Goal: Find specific page/section: Find specific page/section

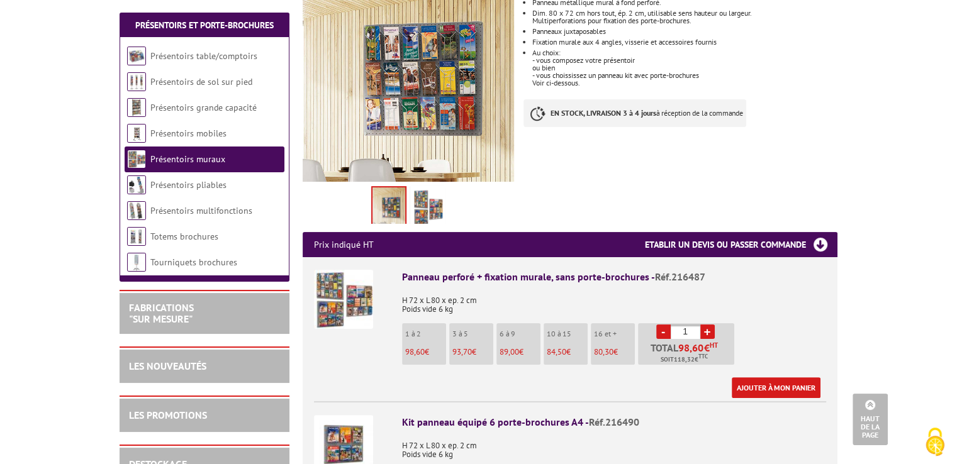
scroll to position [252, 0]
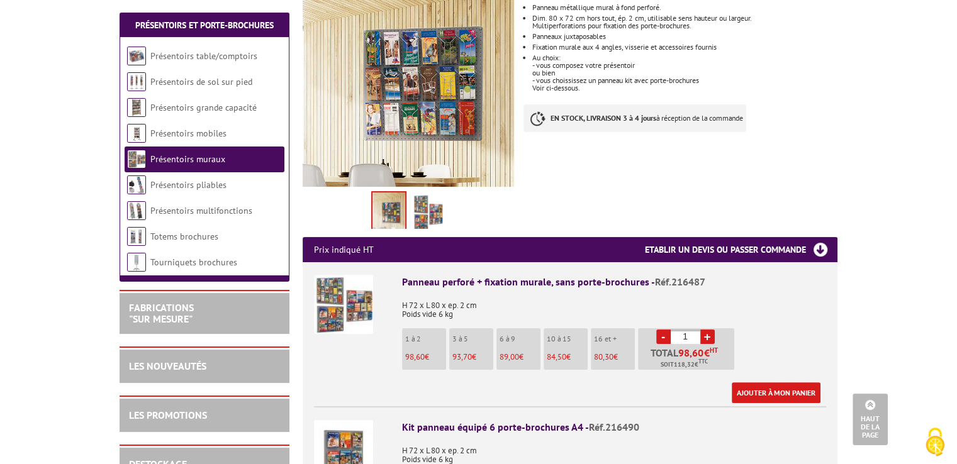
click at [344, 289] on img at bounding box center [343, 304] width 59 height 59
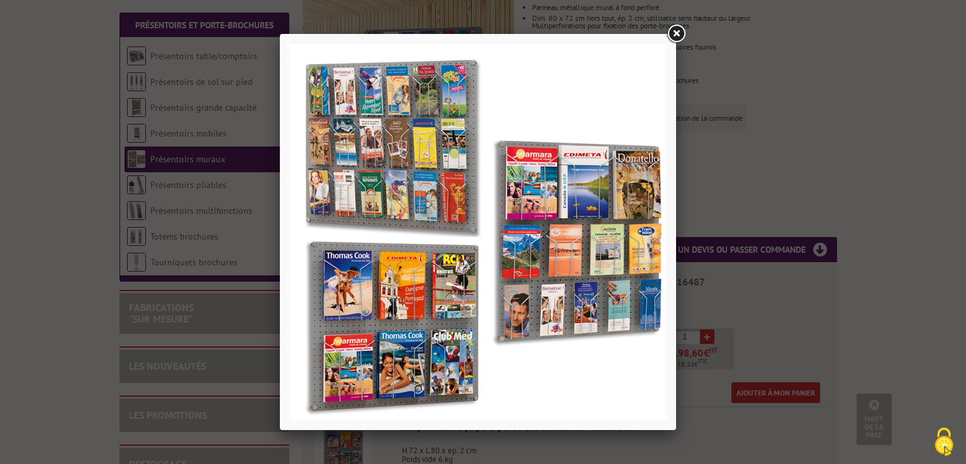
click at [679, 31] on link at bounding box center [676, 34] width 23 height 23
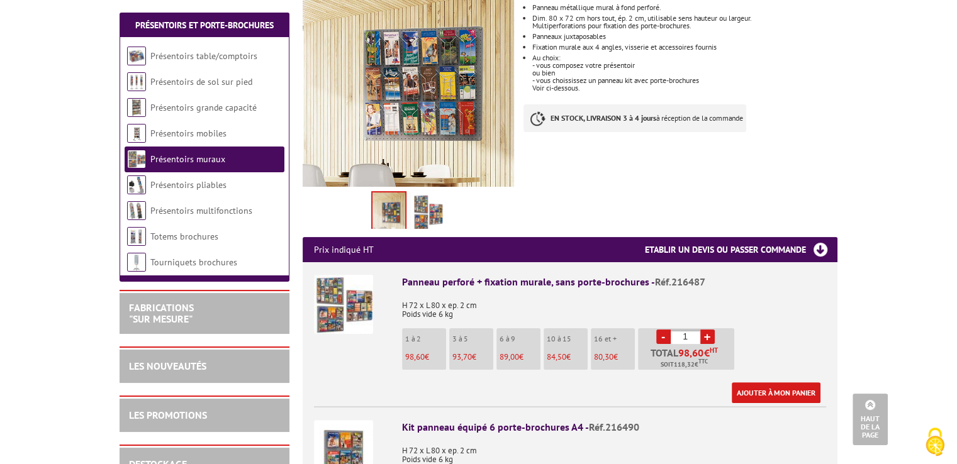
click at [202, 160] on link "Présentoirs muraux" at bounding box center [187, 158] width 75 height 11
click at [202, 161] on link "Présentoirs muraux" at bounding box center [187, 158] width 75 height 11
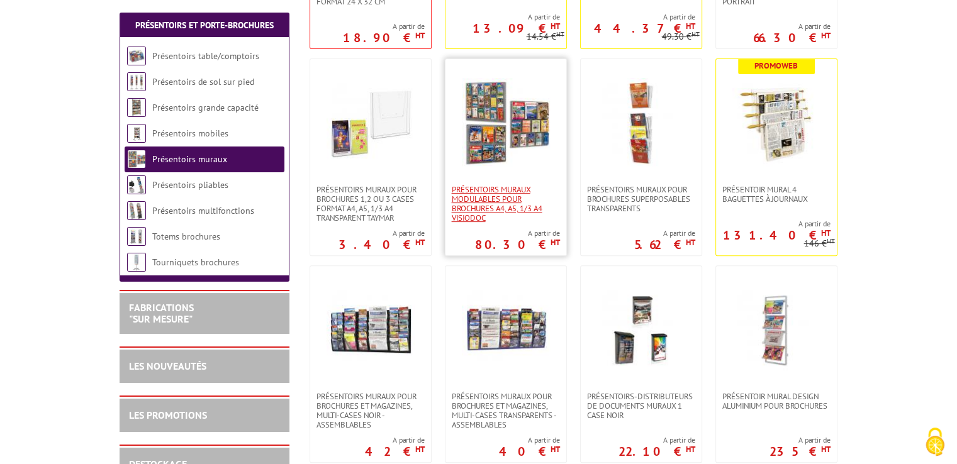
click at [504, 199] on span "Présentoirs muraux modulables pour brochures A4, A5, 1/3 A4 VISIODOC" at bounding box center [506, 204] width 108 height 38
